Goal: Transaction & Acquisition: Purchase product/service

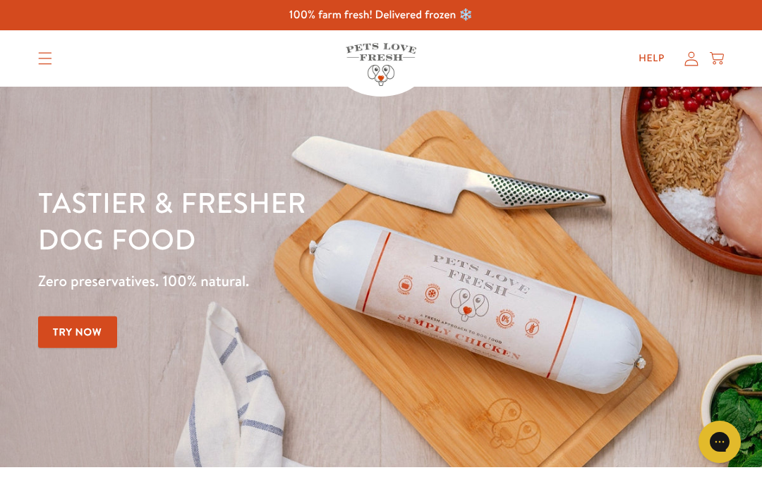
click at [688, 65] on icon at bounding box center [691, 58] width 13 height 14
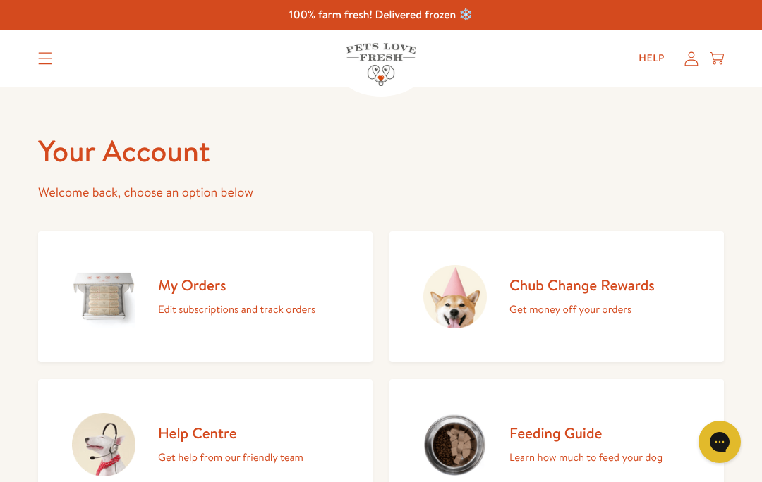
click at [276, 307] on p "Edit subscriptions and track orders" at bounding box center [236, 309] width 157 height 18
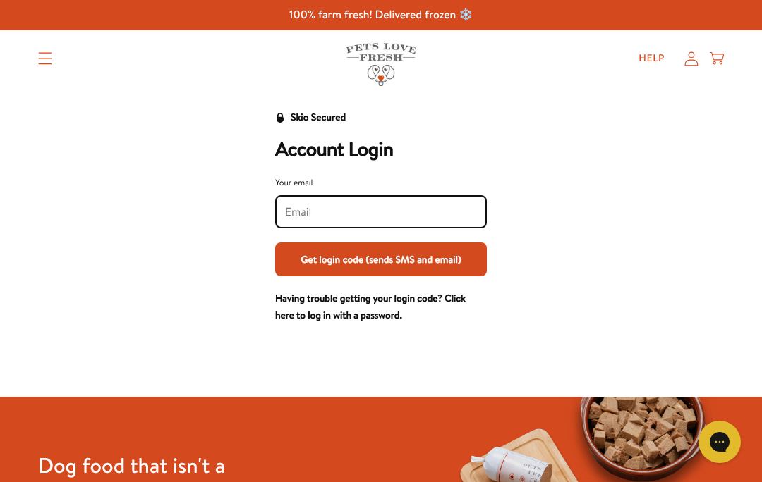
click at [688, 66] on icon at bounding box center [691, 58] width 14 height 15
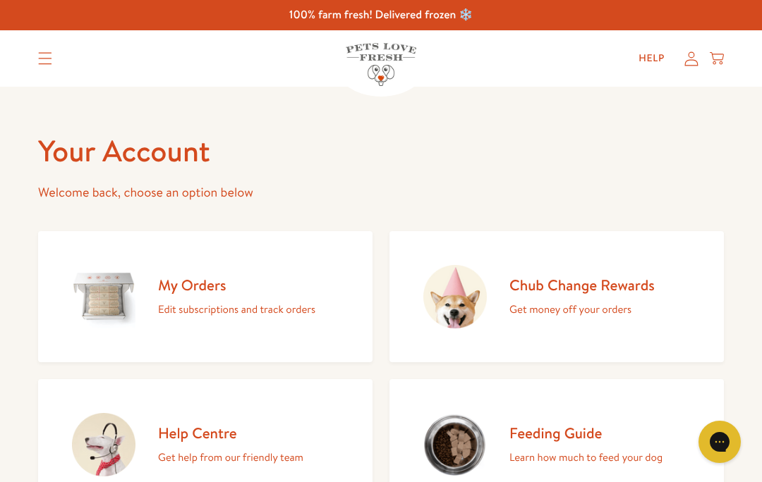
click at [47, 65] on summary "Translation missing: en.sections.header.menu" at bounding box center [45, 58] width 37 height 35
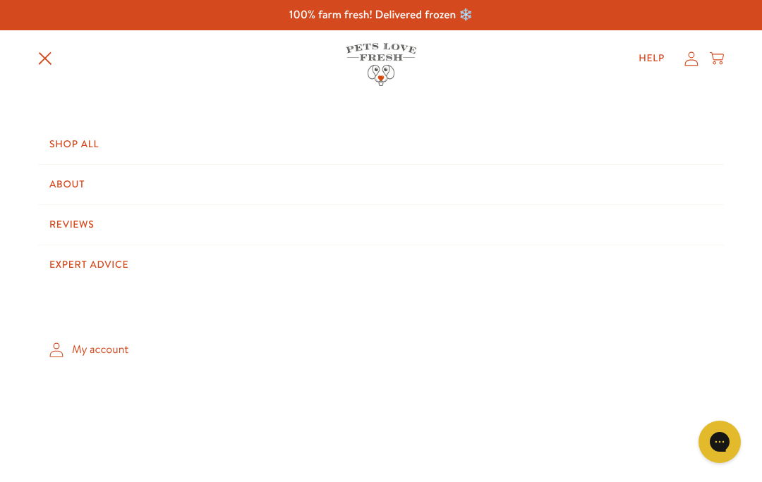
click at [111, 350] on link "My account" at bounding box center [380, 350] width 685 height 42
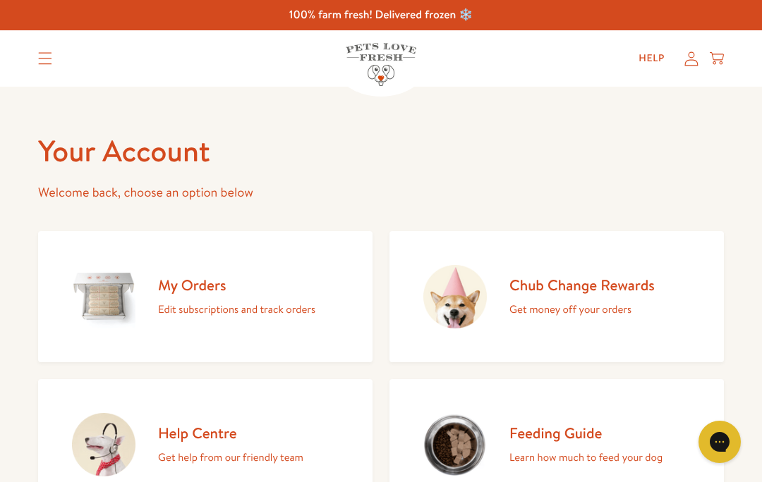
click at [210, 288] on h2 "My Orders" at bounding box center [236, 285] width 157 height 19
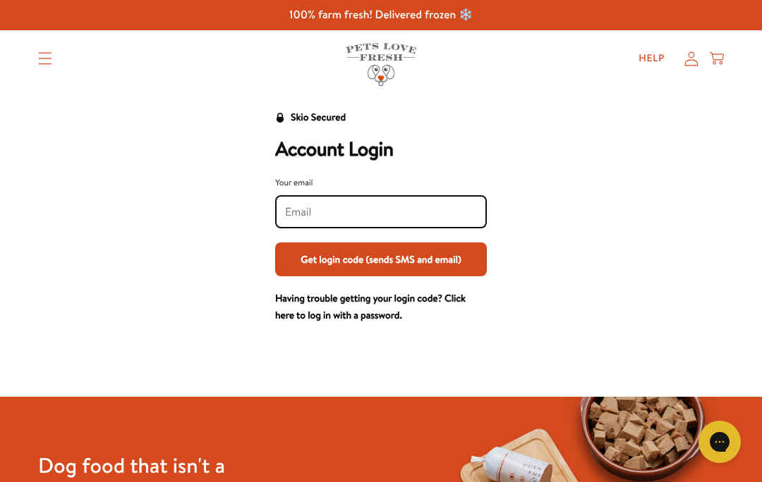
click at [695, 56] on icon at bounding box center [691, 58] width 14 height 15
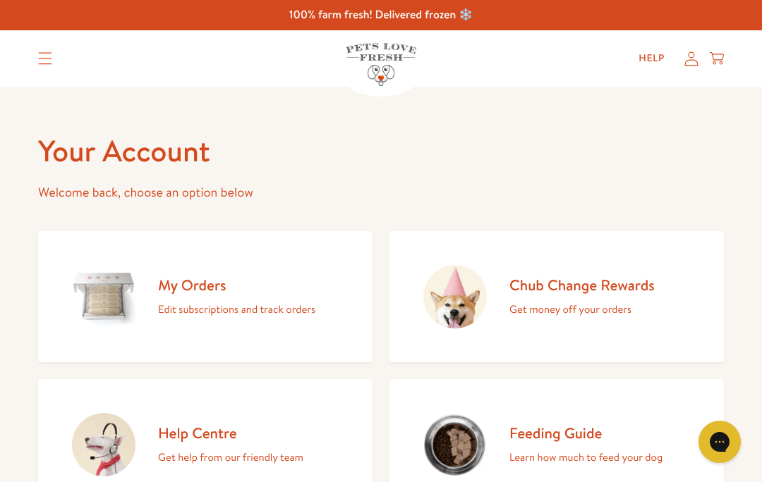
click at [108, 291] on img at bounding box center [103, 296] width 63 height 63
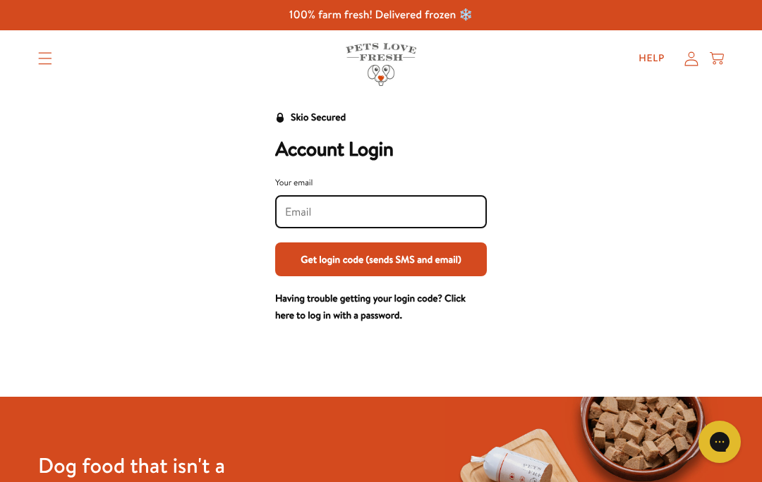
click at [696, 63] on icon at bounding box center [691, 58] width 14 height 15
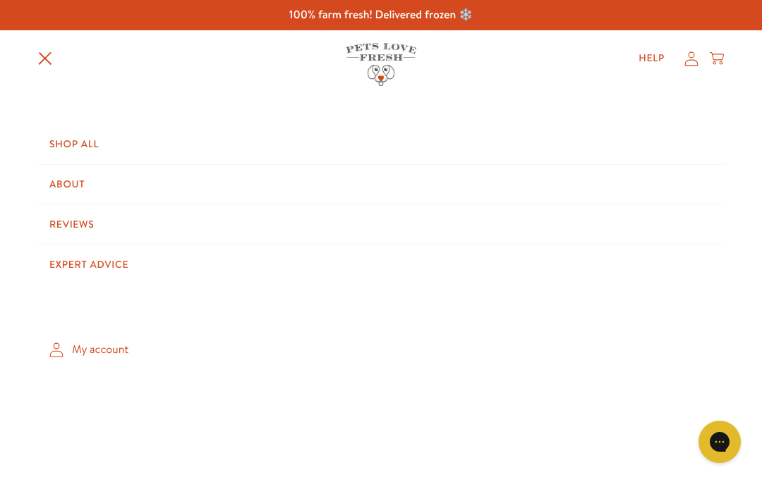
click at [98, 157] on link "Shop All" at bounding box center [380, 144] width 685 height 39
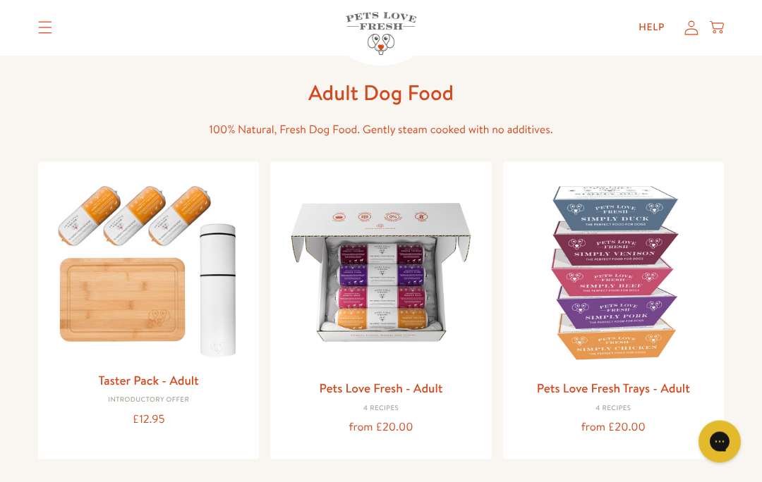
scroll to position [84, 0]
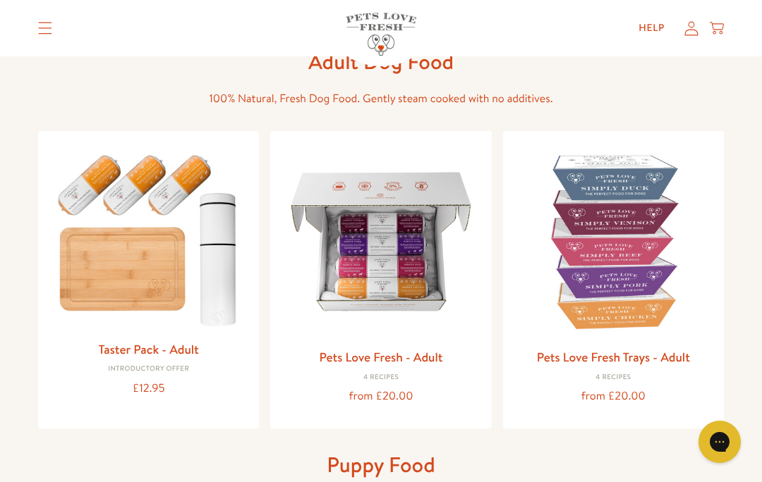
click at [633, 248] on img at bounding box center [613, 241] width 198 height 198
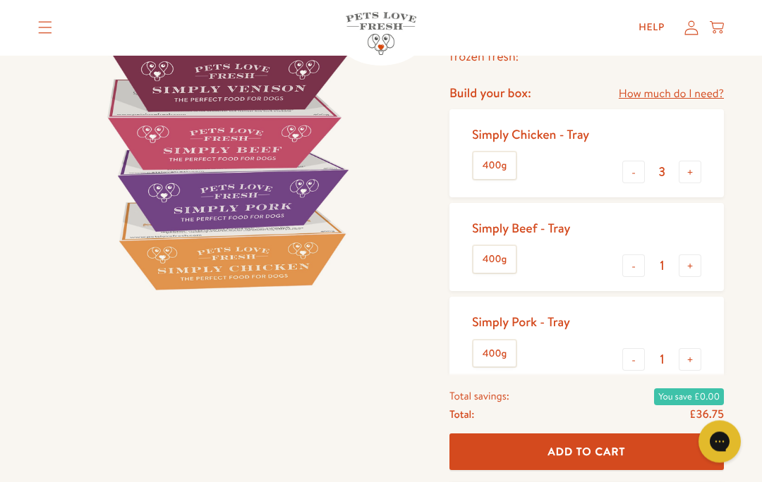
scroll to position [193, 0]
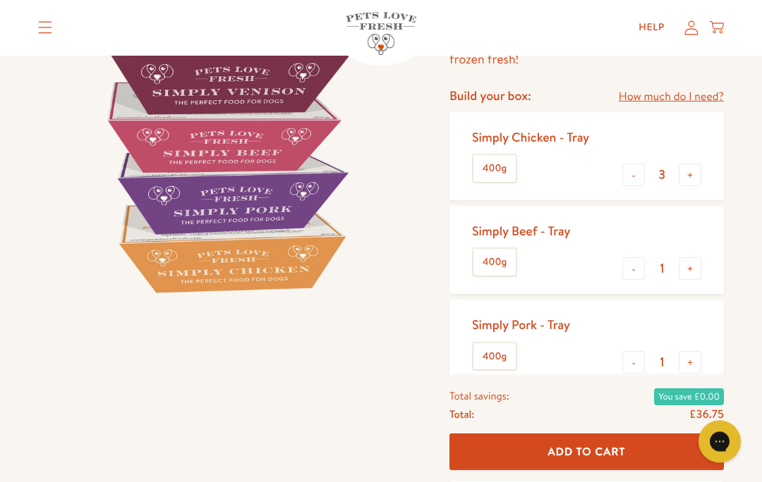
click at [693, 271] on button "+" at bounding box center [689, 269] width 23 height 23
type input "2"
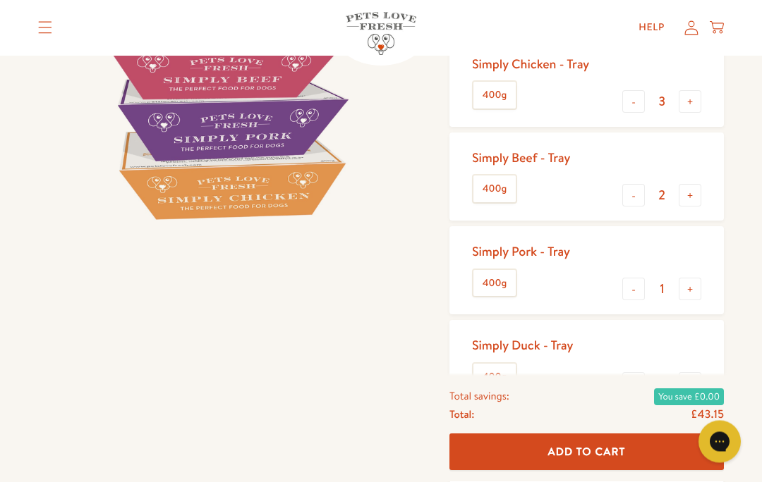
scroll to position [265, 0]
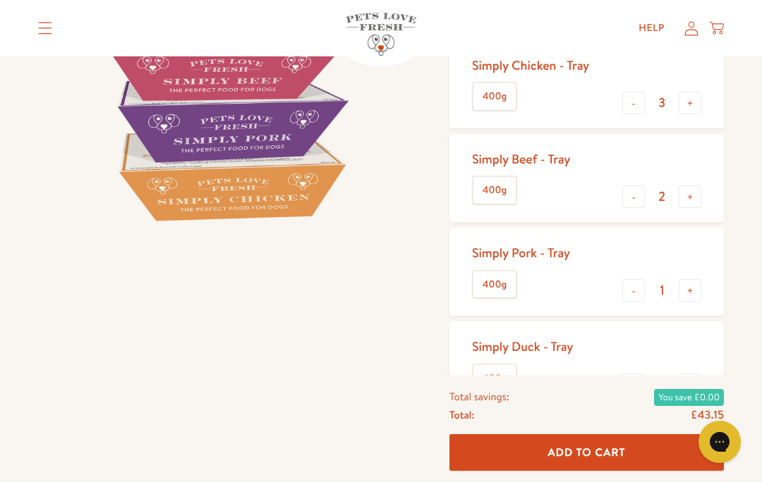
click at [693, 381] on button "+" at bounding box center [689, 385] width 23 height 23
type input "2"
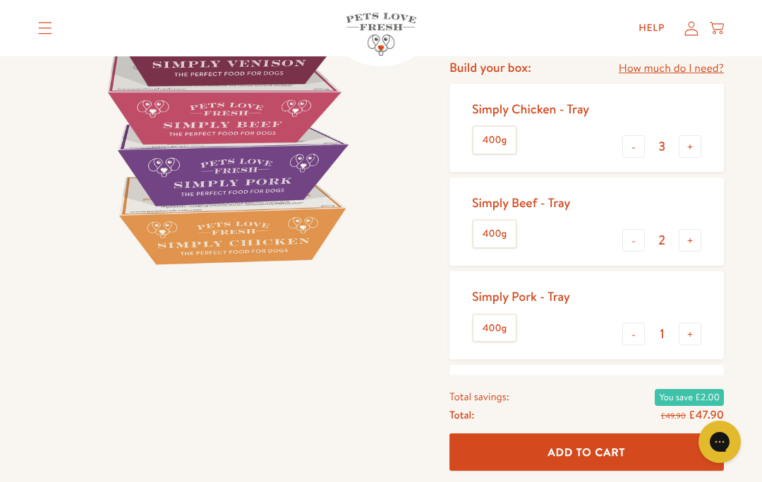
scroll to position [221, 0]
click at [695, 239] on button "+" at bounding box center [689, 241] width 23 height 23
type input "3"
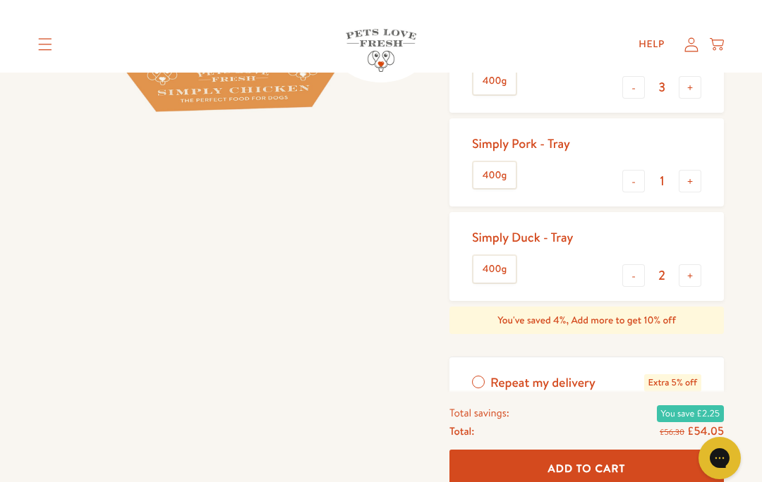
scroll to position [373, 0]
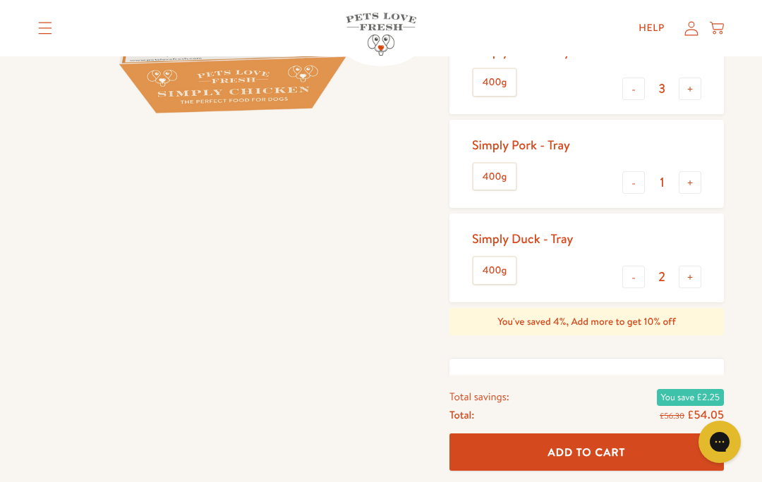
click at [694, 178] on button "+" at bounding box center [689, 182] width 23 height 23
click at [638, 183] on button "-" at bounding box center [633, 182] width 23 height 23
click at [691, 184] on button "+" at bounding box center [689, 182] width 23 height 23
click at [697, 182] on button "+" at bounding box center [689, 182] width 23 height 23
click at [700, 176] on button "+" at bounding box center [689, 182] width 23 height 23
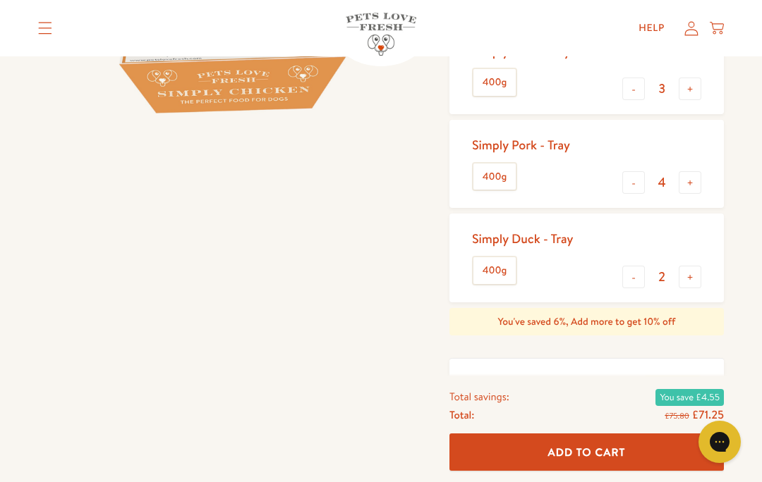
click at [628, 186] on button "-" at bounding box center [633, 182] width 23 height 23
click at [630, 187] on button "-" at bounding box center [633, 182] width 23 height 23
type input "2"
click at [748, 223] on div "Pets Love Fresh Trays - Adult Gently cooked, complete dog food, delivered froze…" at bounding box center [381, 198] width 762 height 968
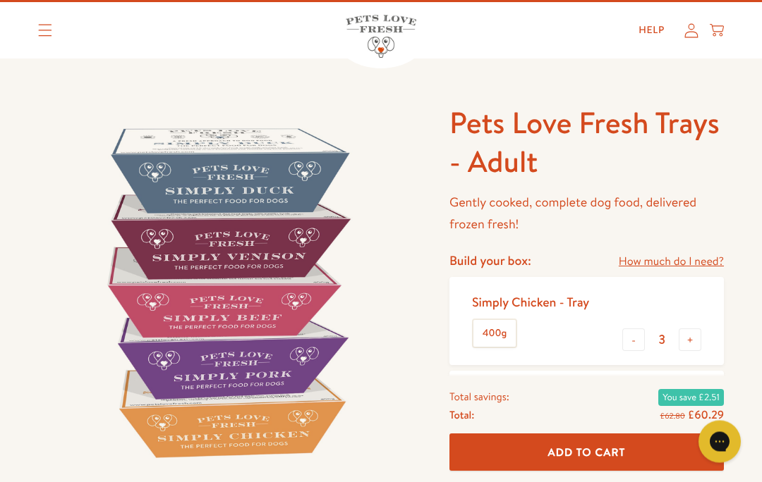
scroll to position [0, 0]
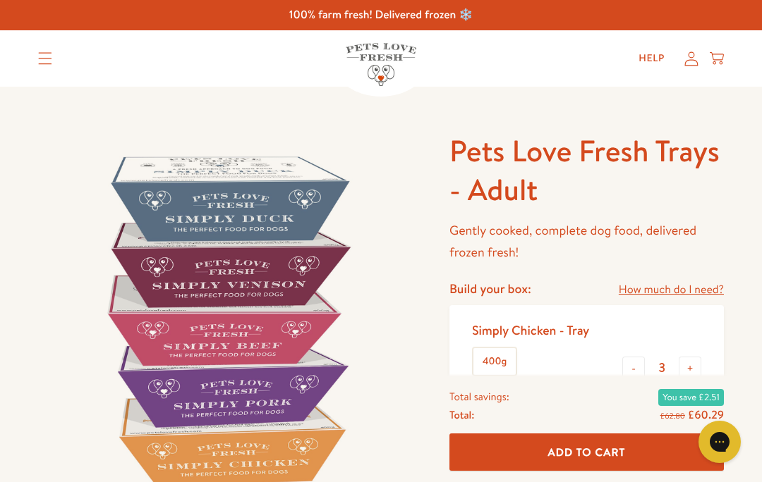
click at [46, 56] on icon "Translation missing: en.sections.header.menu" at bounding box center [45, 58] width 14 height 13
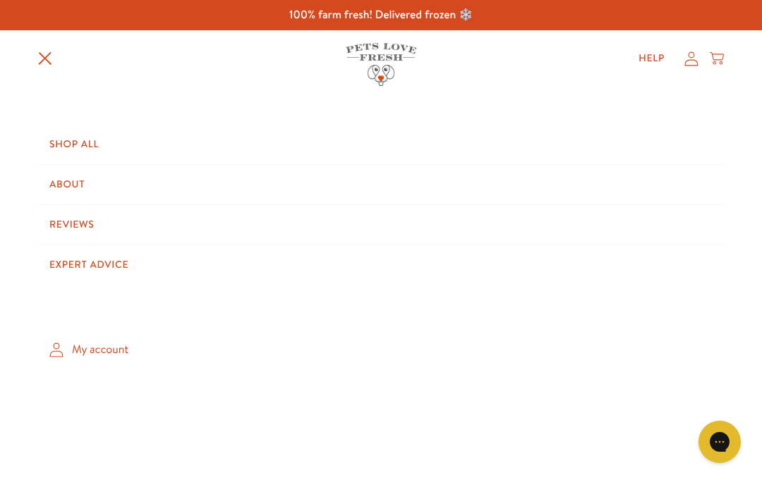
click at [83, 179] on link "About" at bounding box center [380, 184] width 685 height 39
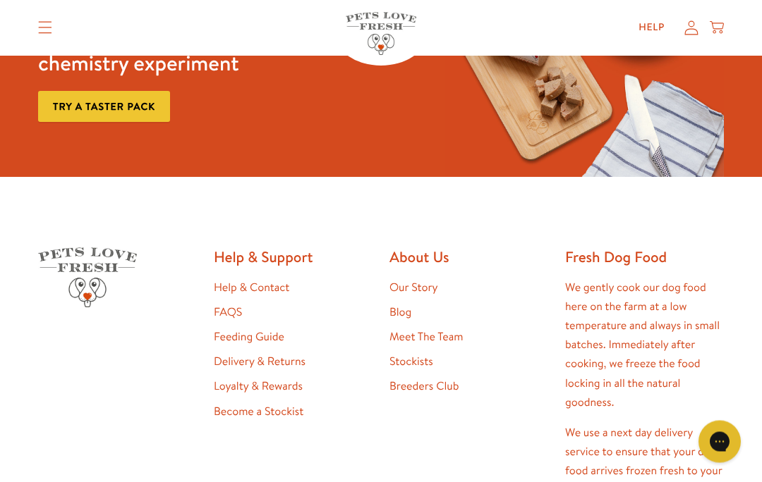
scroll to position [3598, 0]
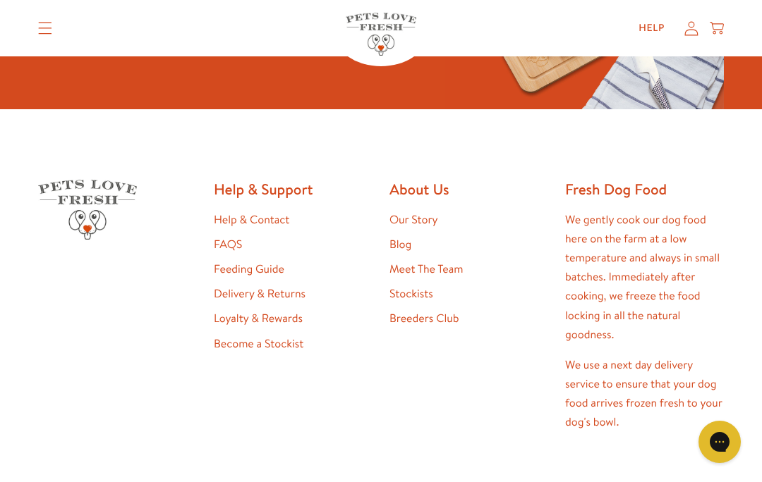
click at [250, 255] on li "FAQS" at bounding box center [293, 245] width 159 height 19
click at [285, 302] on link "Delivery & Returns" at bounding box center [260, 294] width 92 height 16
